Goal: Information Seeking & Learning: Understand process/instructions

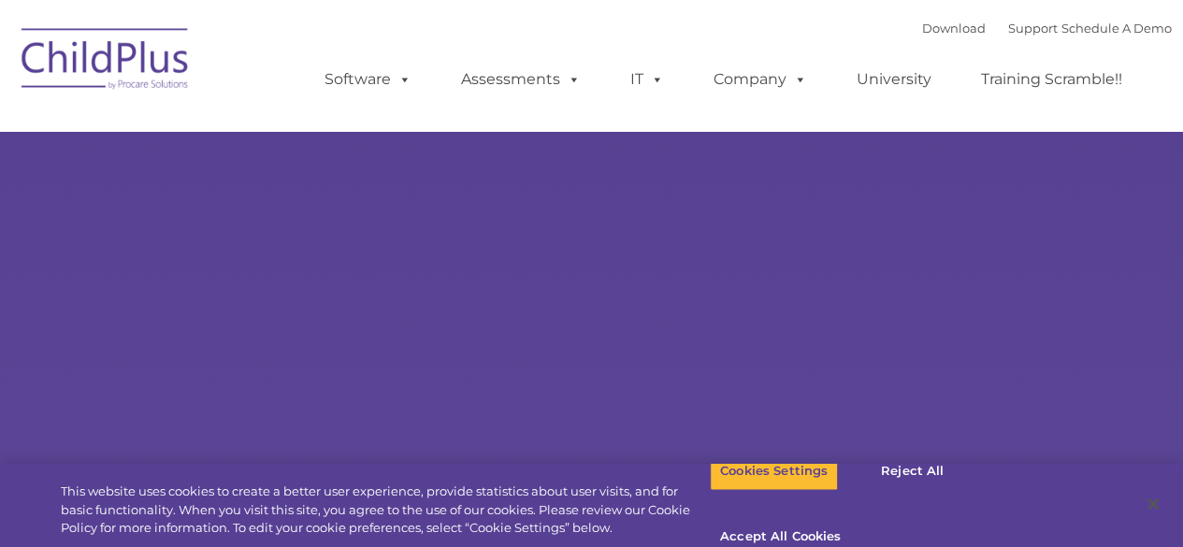
select select "MEDIUM"
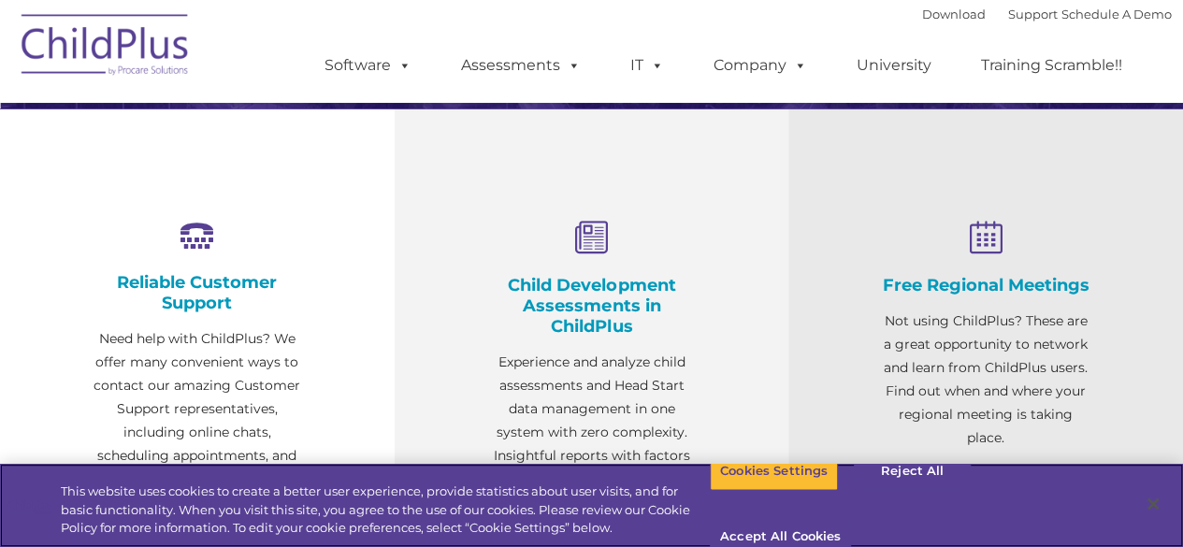
scroll to position [622, 0]
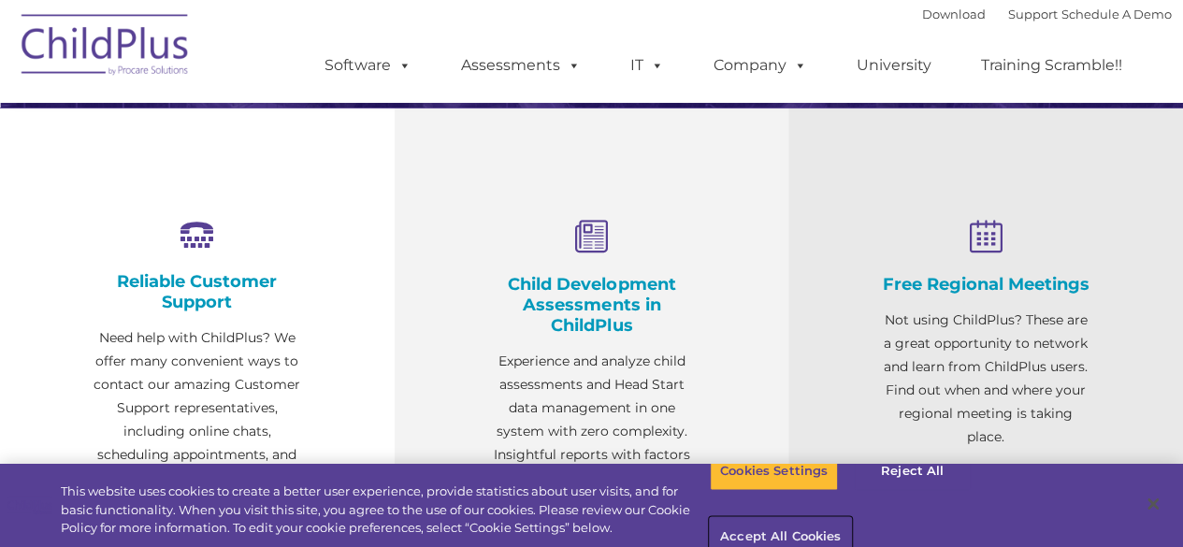
click at [851, 518] on button "Accept All Cookies" at bounding box center [780, 537] width 141 height 39
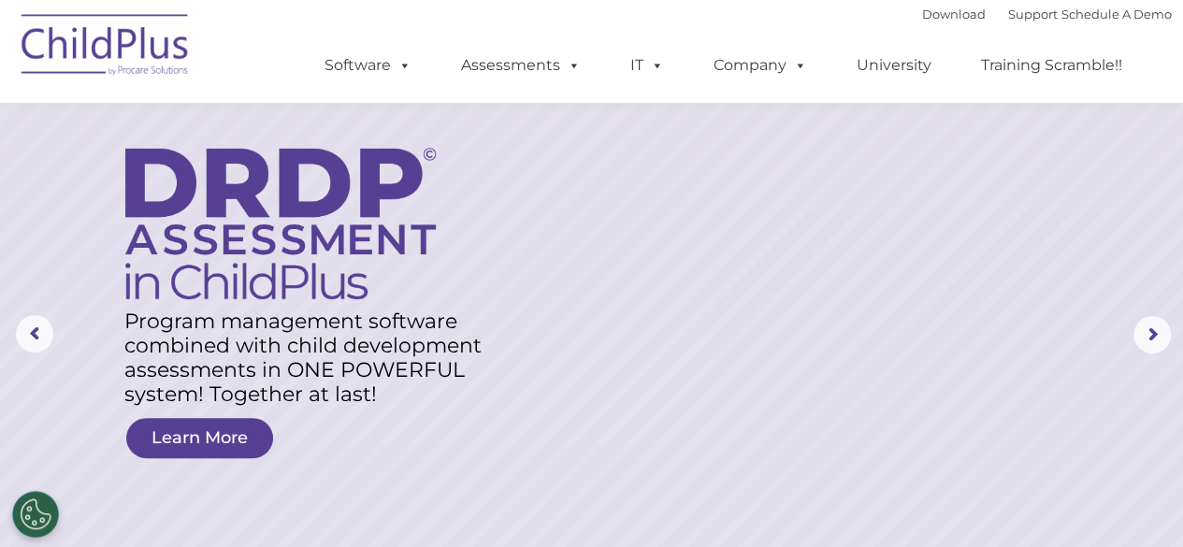
scroll to position [0, 0]
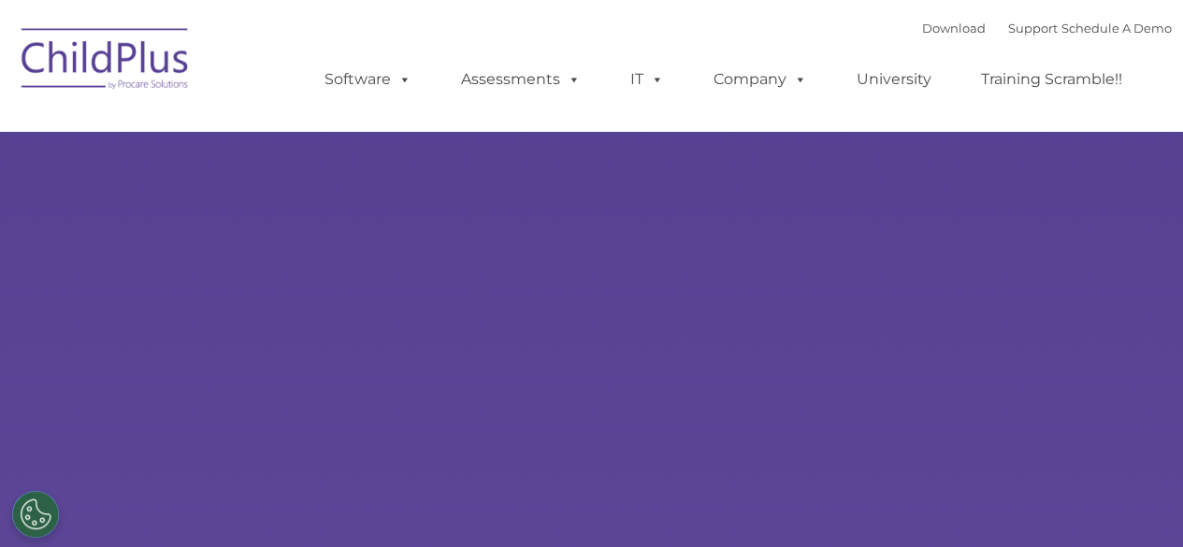
select select "MEDIUM"
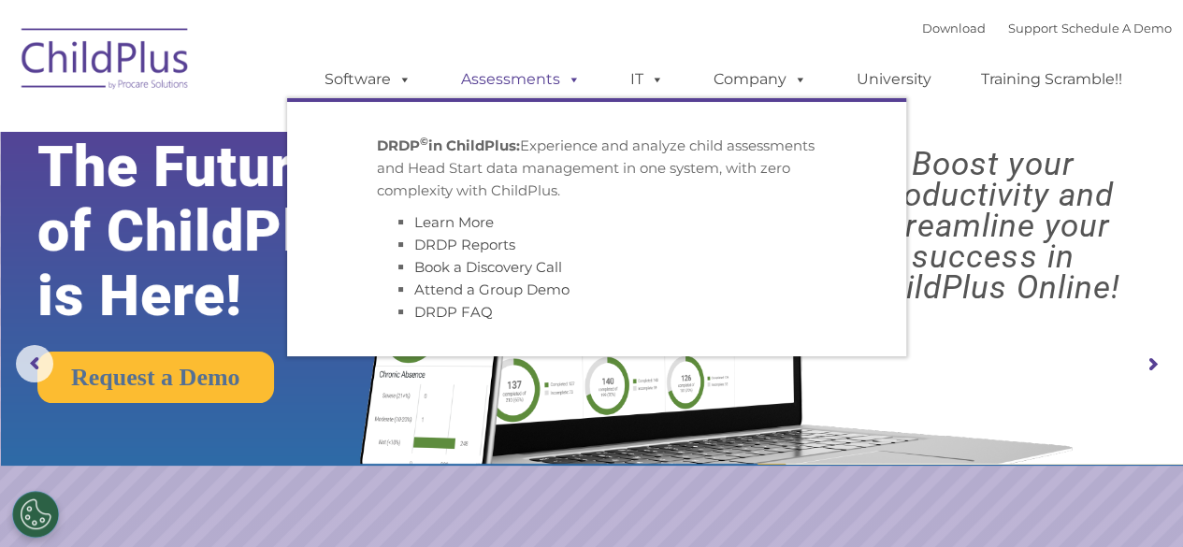
click at [568, 84] on span at bounding box center [570, 79] width 21 height 18
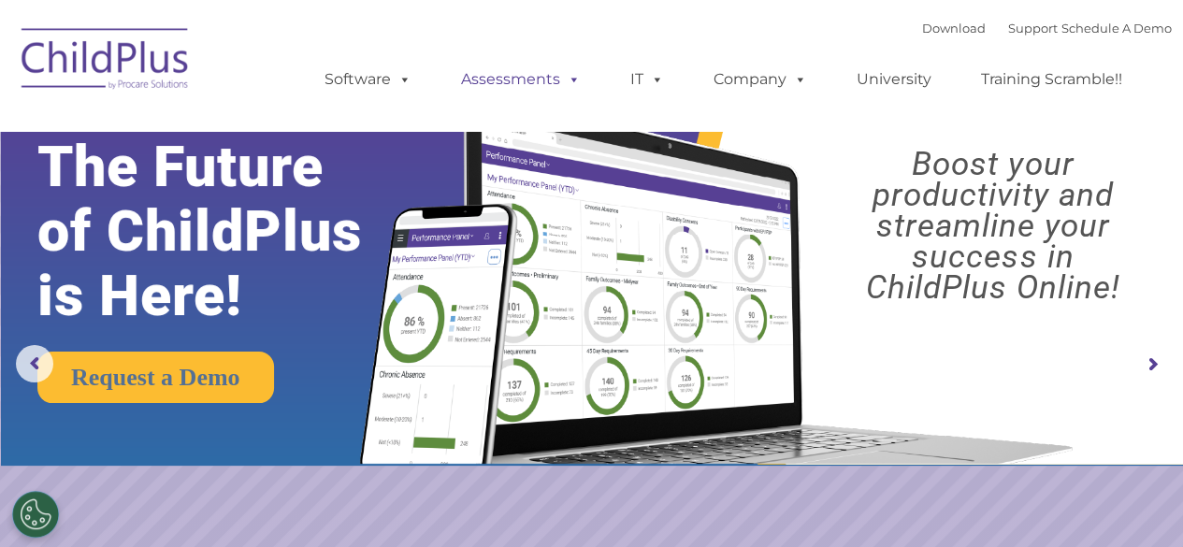
click at [572, 79] on span at bounding box center [570, 79] width 21 height 18
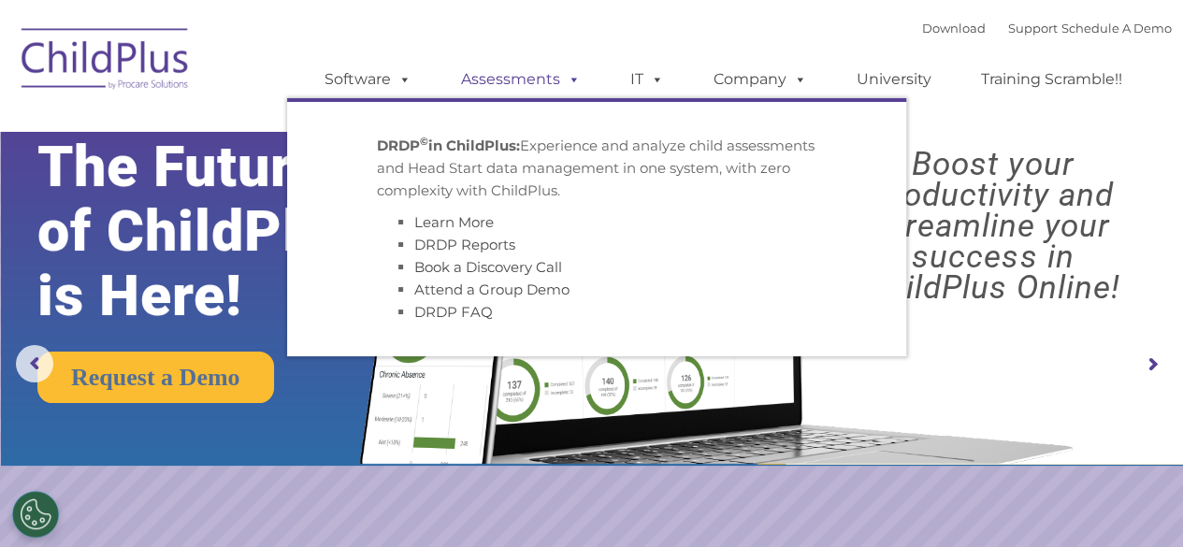
click at [572, 79] on span at bounding box center [570, 79] width 21 height 18
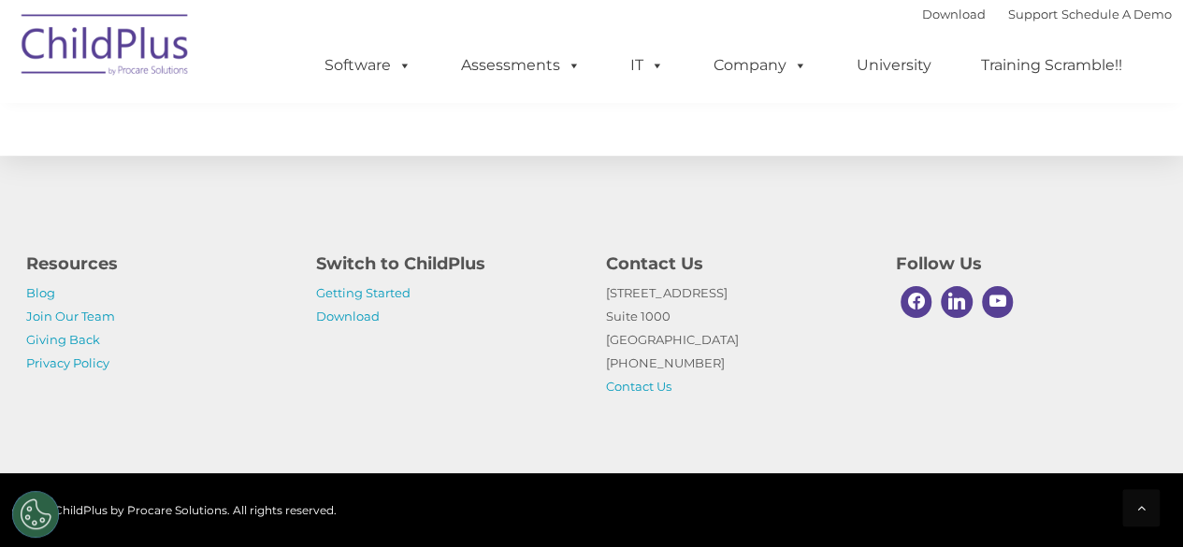
scroll to position [2321, 0]
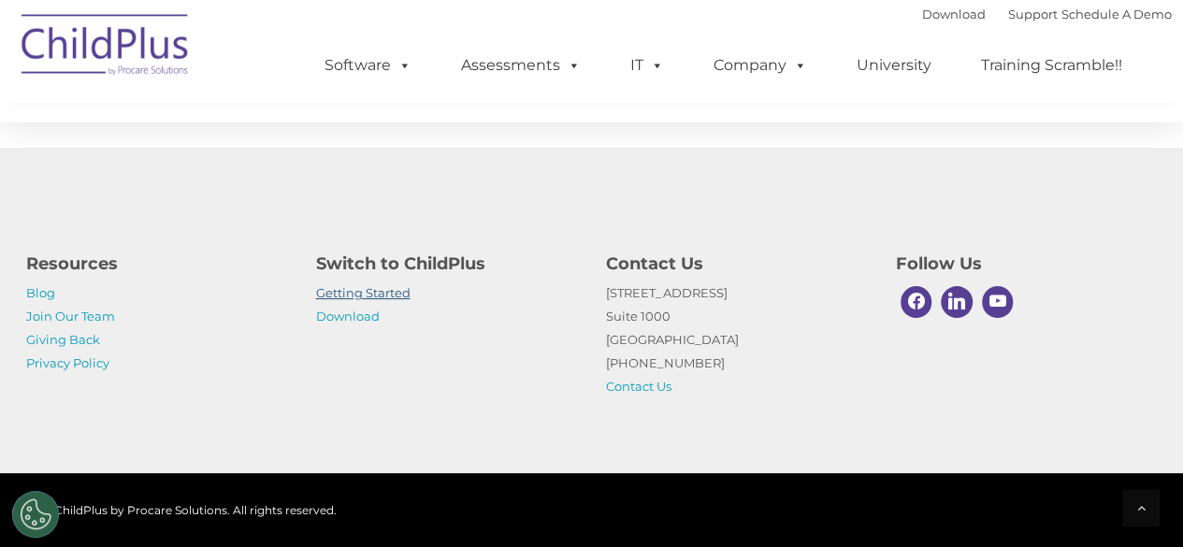
click at [339, 298] on link "Getting Started" at bounding box center [363, 292] width 94 height 15
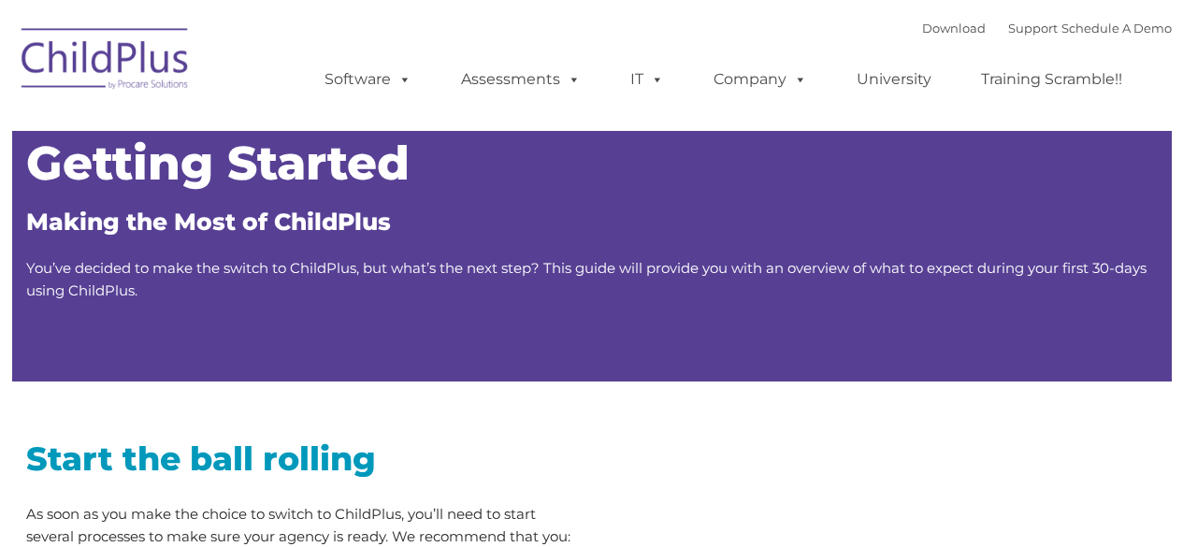
type input ""
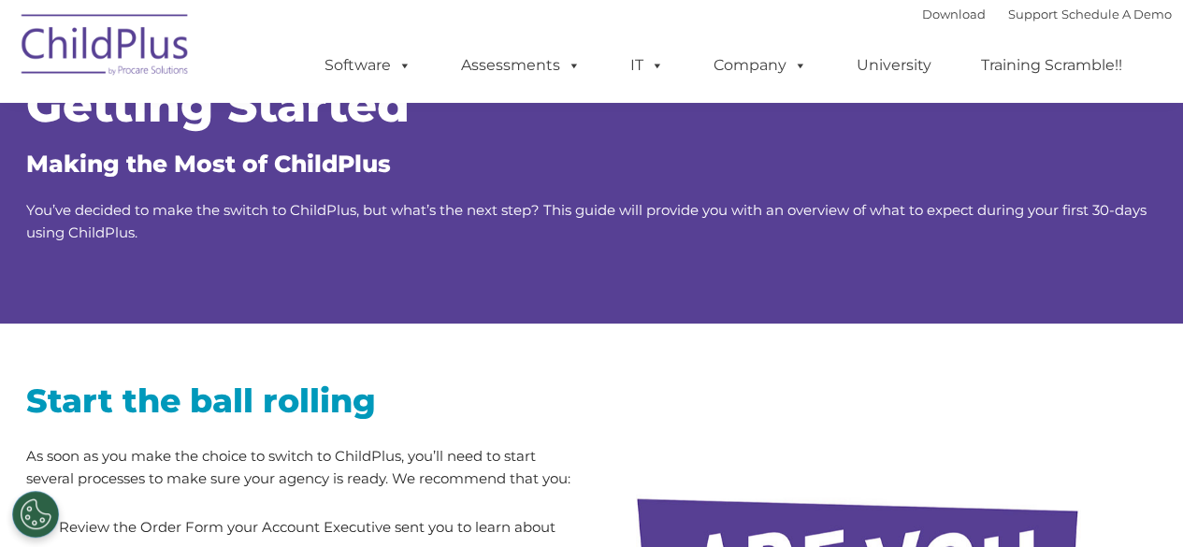
scroll to position [65, 0]
